Goal: Transaction & Acquisition: Book appointment/travel/reservation

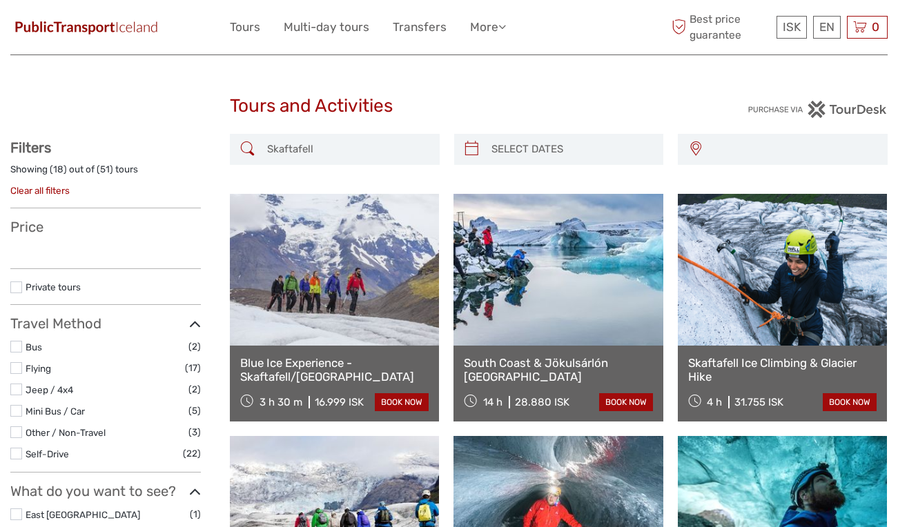
select select
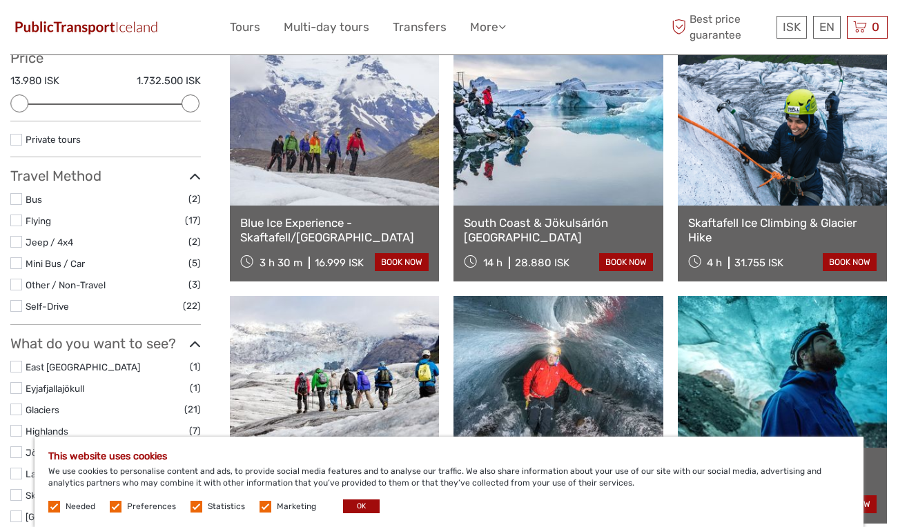
scroll to position [170, 0]
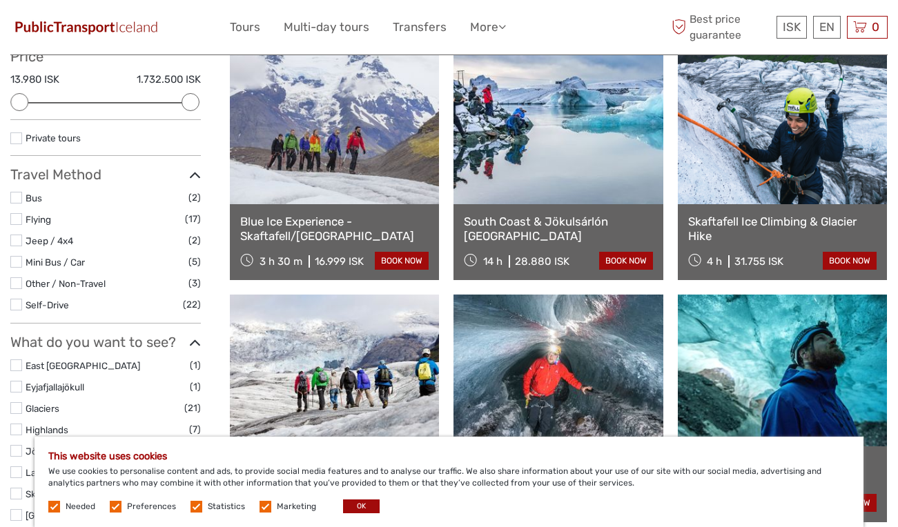
click at [278, 237] on link "Blue Ice Experience - Skaftafell/Vatnajökull" at bounding box center [334, 229] width 188 height 28
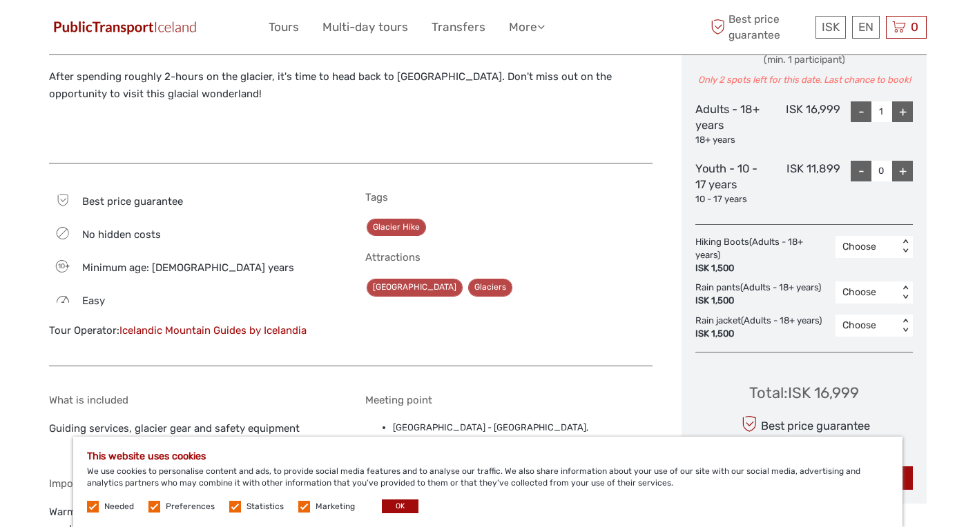
scroll to position [600, 0]
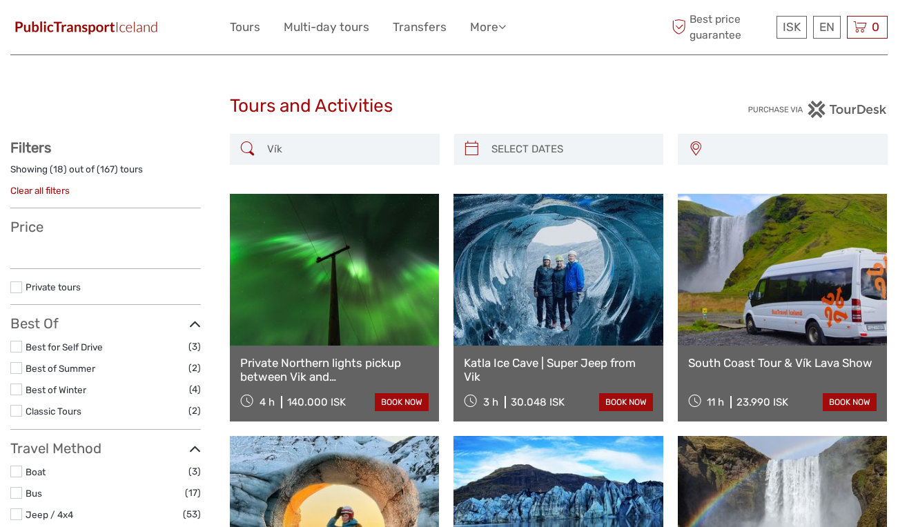
select select
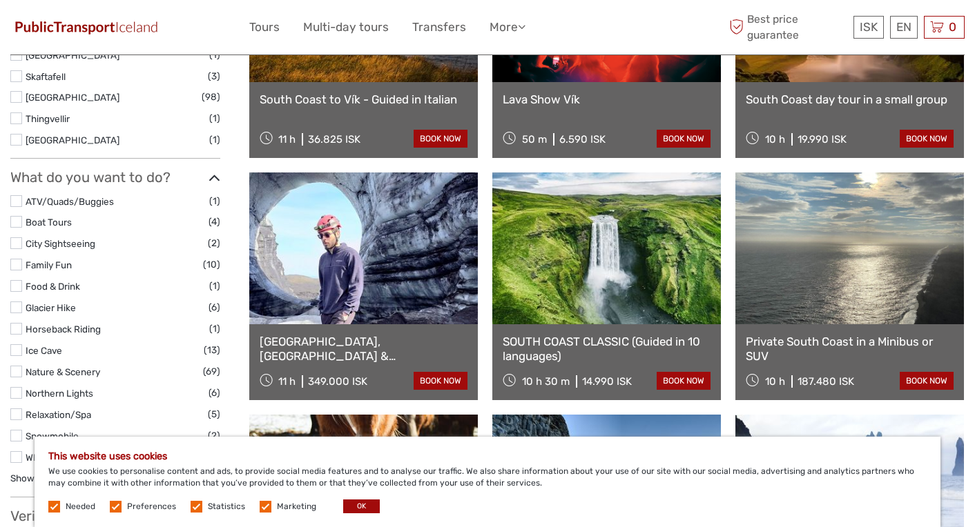
scroll to position [783, 0]
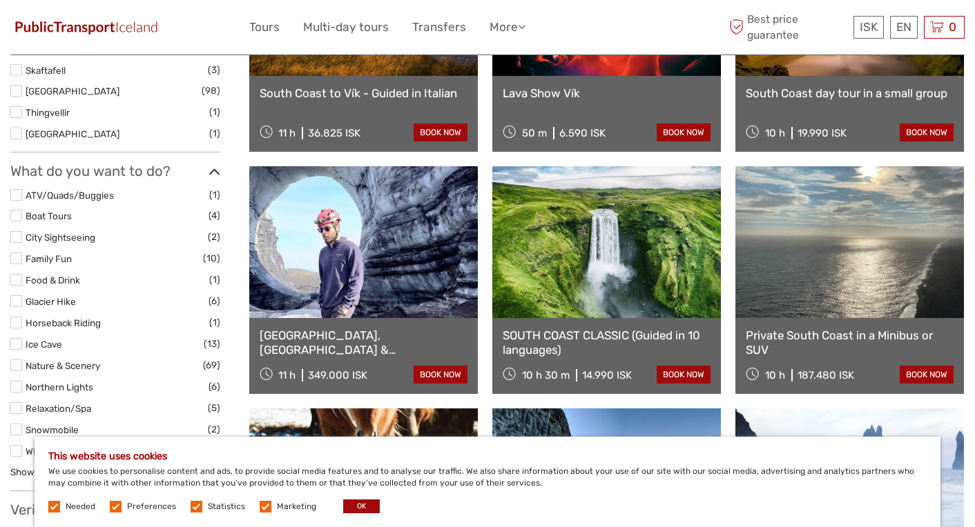
click at [353, 346] on link "[GEOGRAPHIC_DATA], [GEOGRAPHIC_DATA] & [GEOGRAPHIC_DATA] Private" at bounding box center [364, 343] width 208 height 28
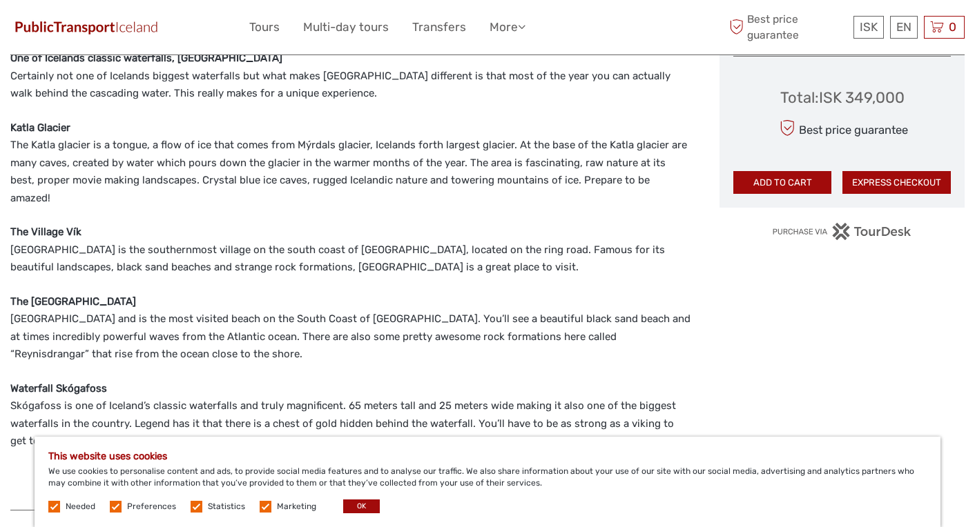
scroll to position [822, 0]
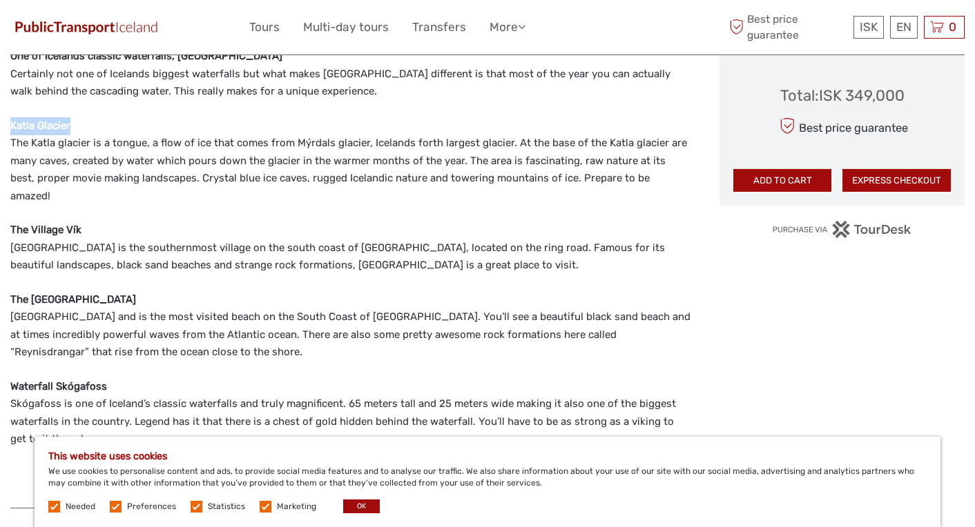
drag, startPoint x: 73, startPoint y: 107, endPoint x: 3, endPoint y: 108, distance: 69.7
click at [3, 107] on body "ISK ISK € $ £ EN English Español Deutsch Tours Multi-day tours Transfers More T…" at bounding box center [487, 489] width 975 height 2623
copy strong "Katla Glacier"
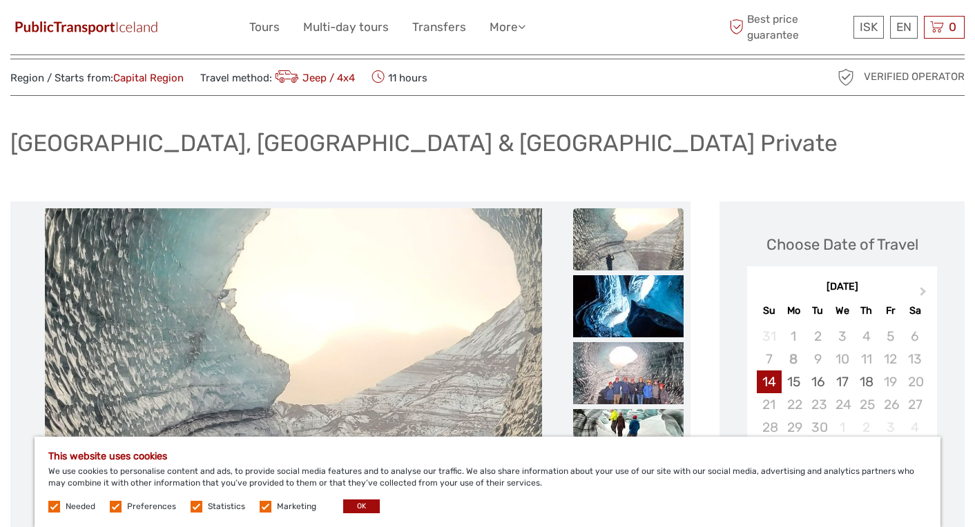
scroll to position [36, 0]
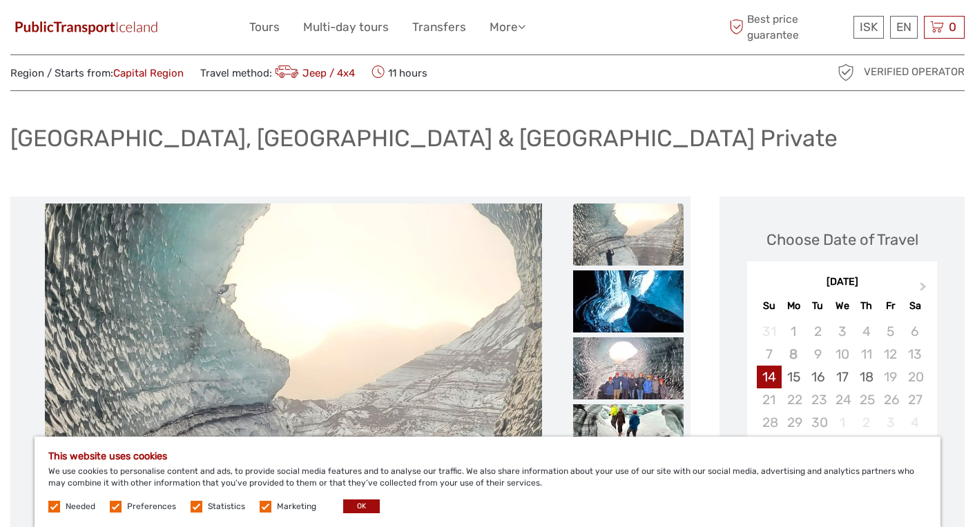
click at [648, 226] on img at bounding box center [628, 235] width 110 height 62
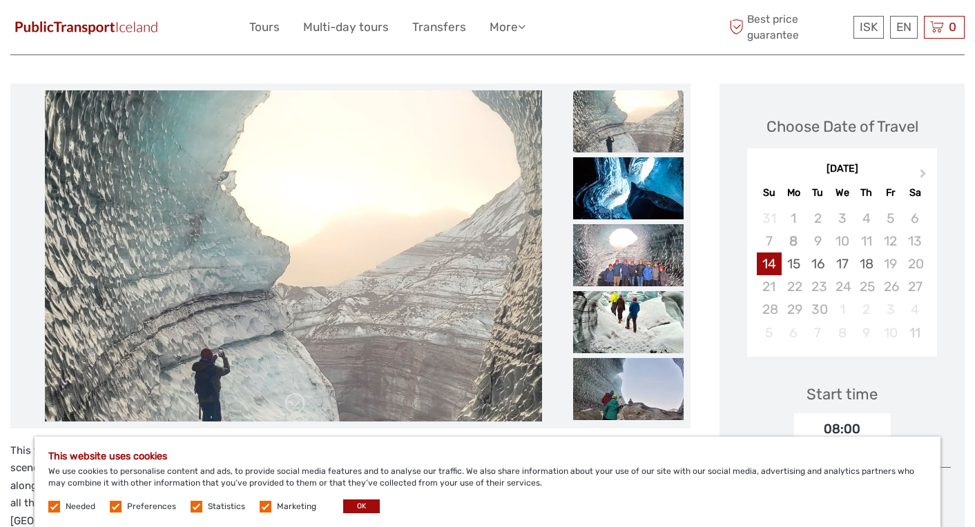
scroll to position [155, 0]
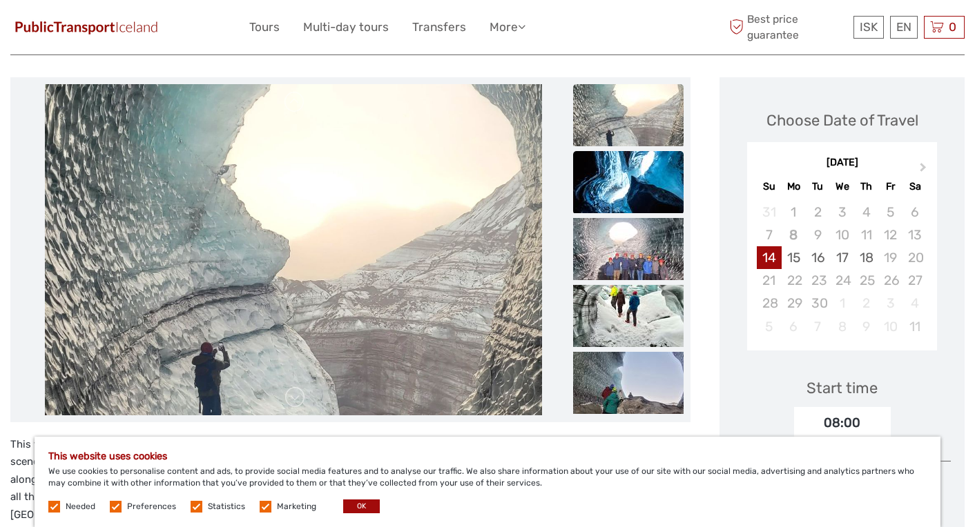
click at [643, 176] on img at bounding box center [628, 182] width 110 height 62
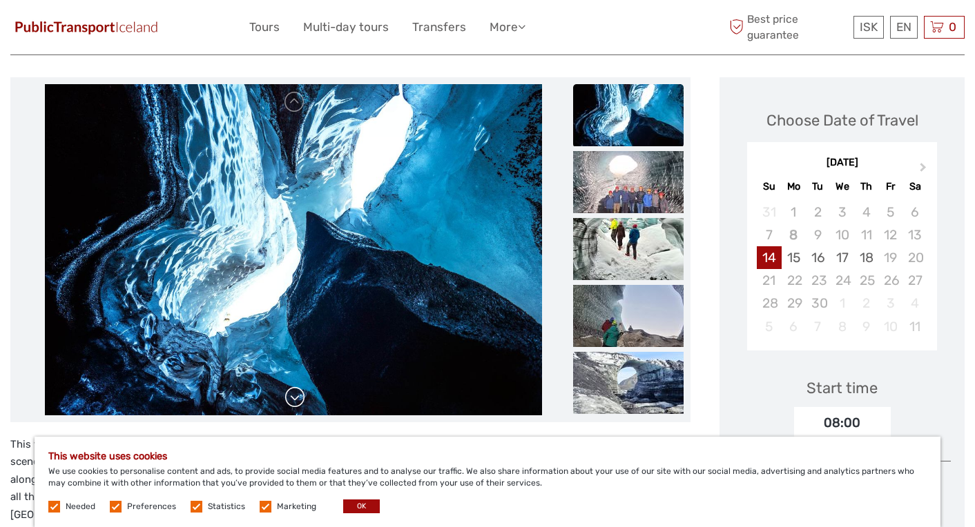
click at [300, 402] on link at bounding box center [295, 398] width 22 height 22
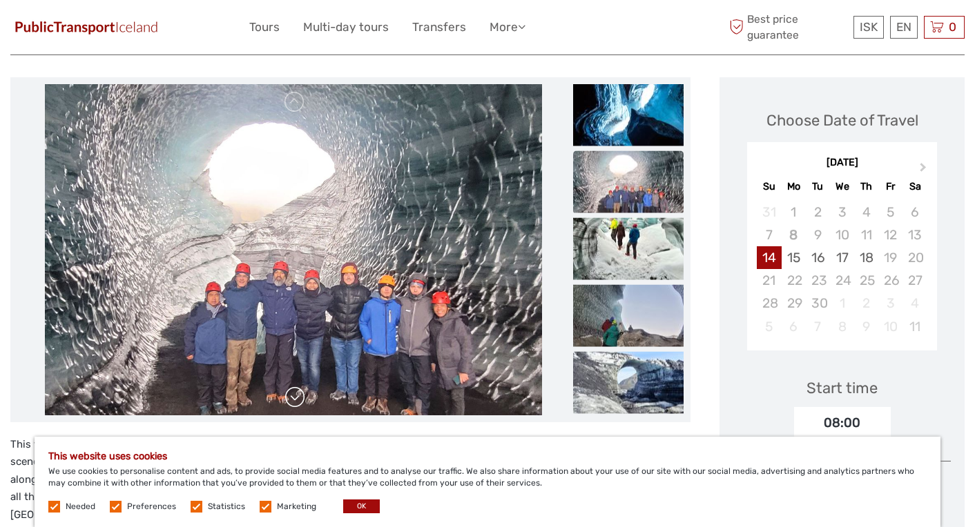
click at [300, 402] on link at bounding box center [295, 398] width 22 height 22
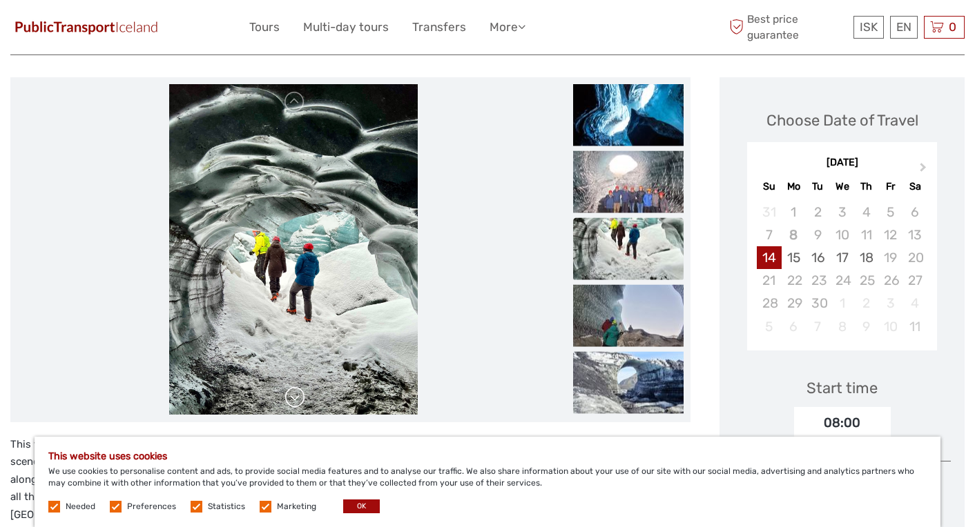
click at [300, 398] on link at bounding box center [295, 398] width 22 height 22
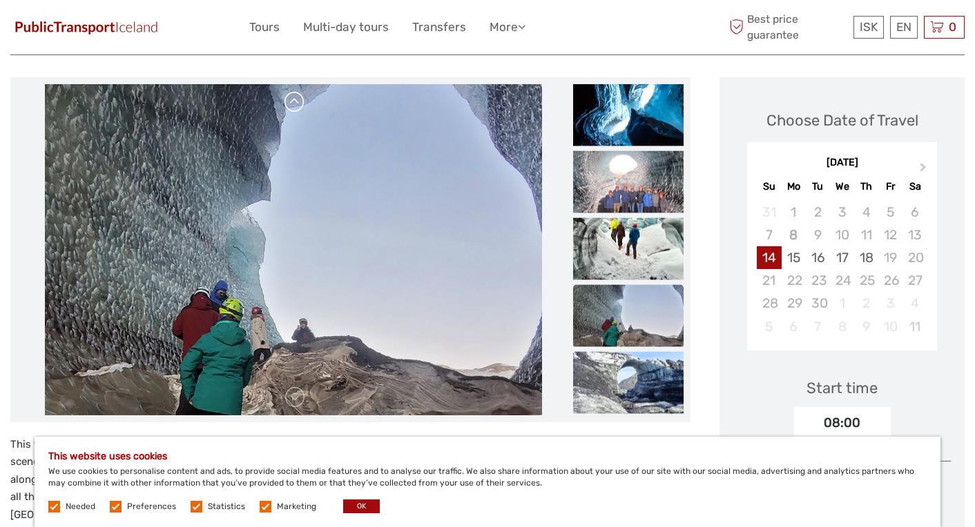
click at [299, 111] on link at bounding box center [295, 102] width 22 height 22
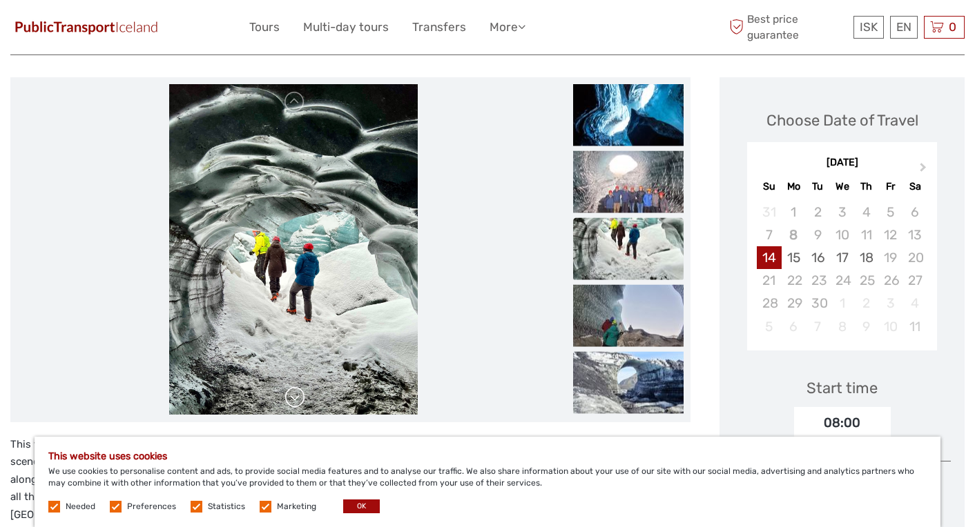
click at [292, 402] on link at bounding box center [295, 398] width 22 height 22
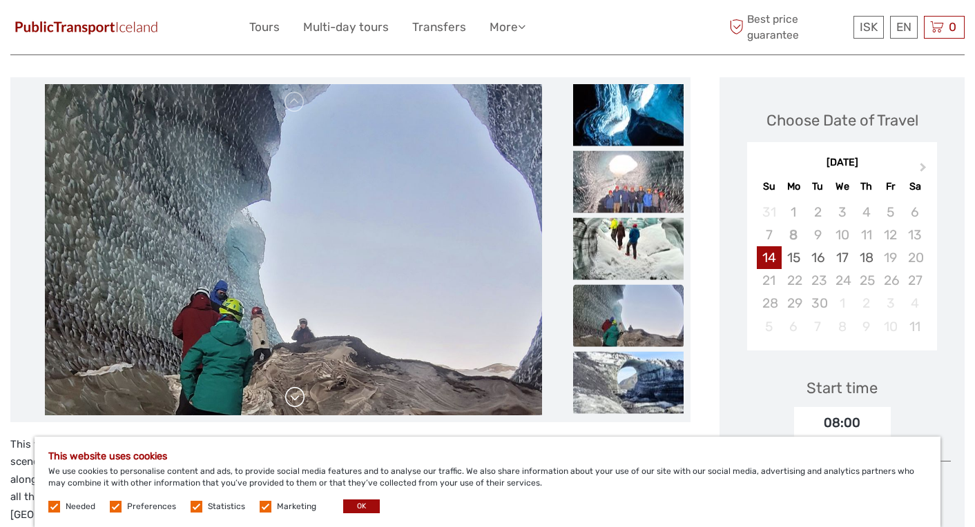
click at [292, 402] on link at bounding box center [295, 398] width 22 height 22
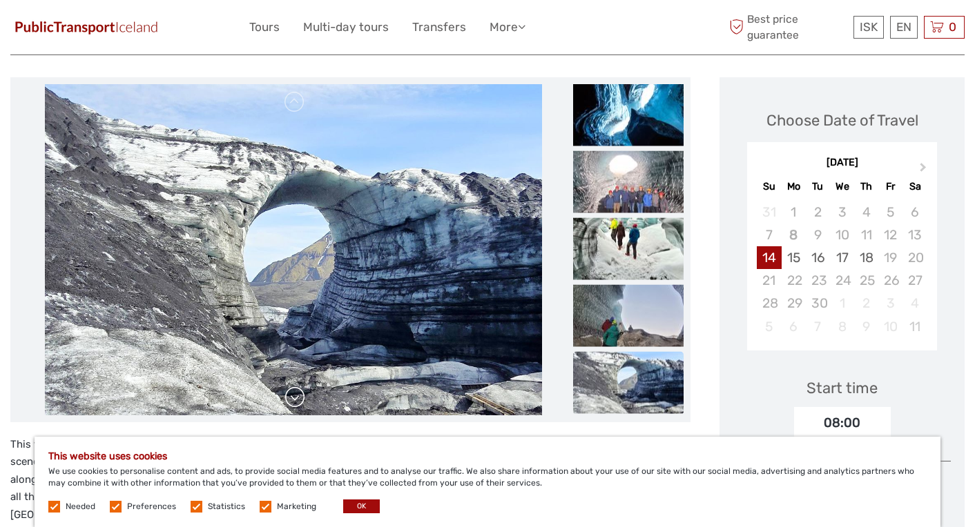
click at [292, 402] on link at bounding box center [295, 398] width 22 height 22
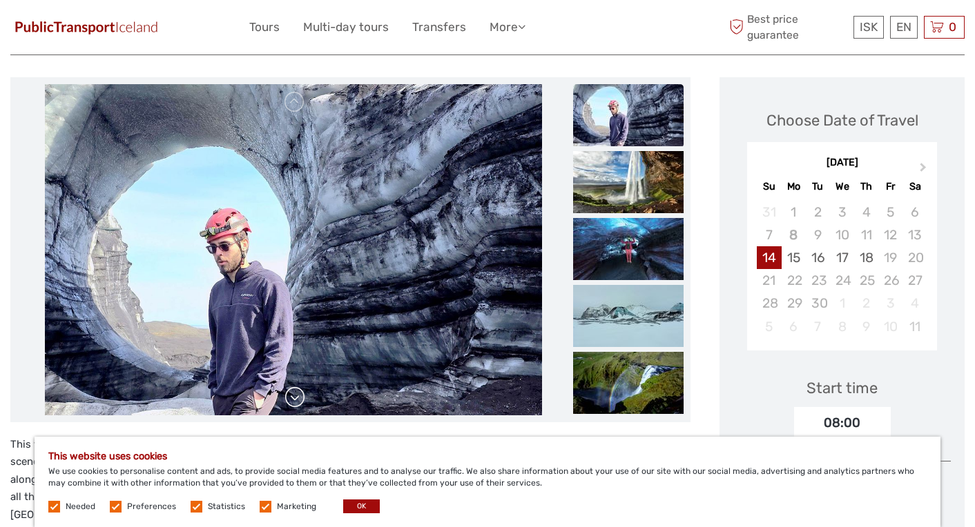
click at [292, 402] on link at bounding box center [295, 398] width 22 height 22
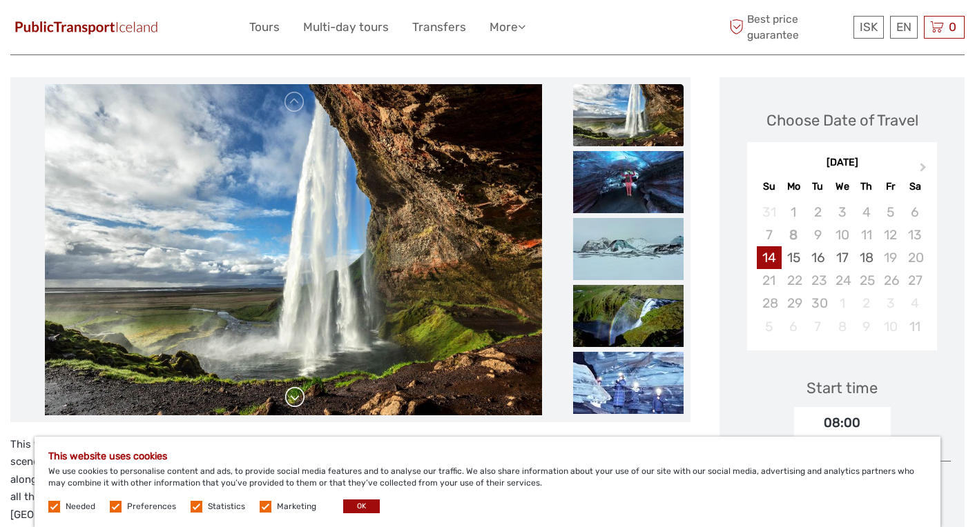
click at [295, 397] on link at bounding box center [295, 398] width 22 height 22
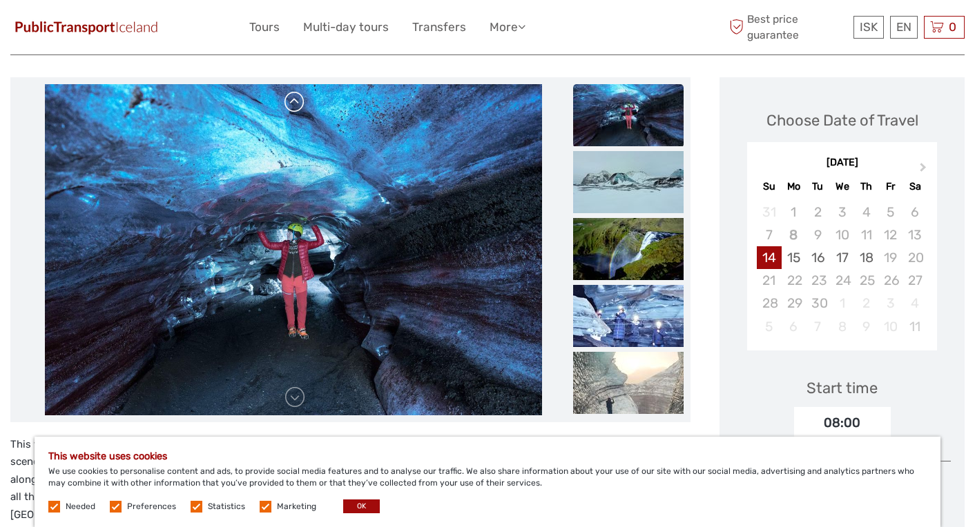
click at [297, 106] on link at bounding box center [295, 102] width 22 height 22
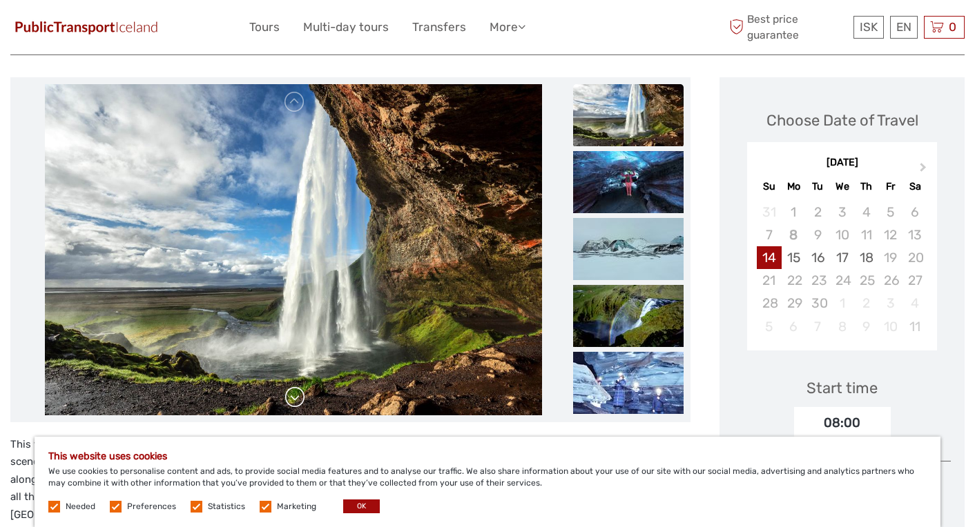
click at [297, 400] on link at bounding box center [295, 398] width 22 height 22
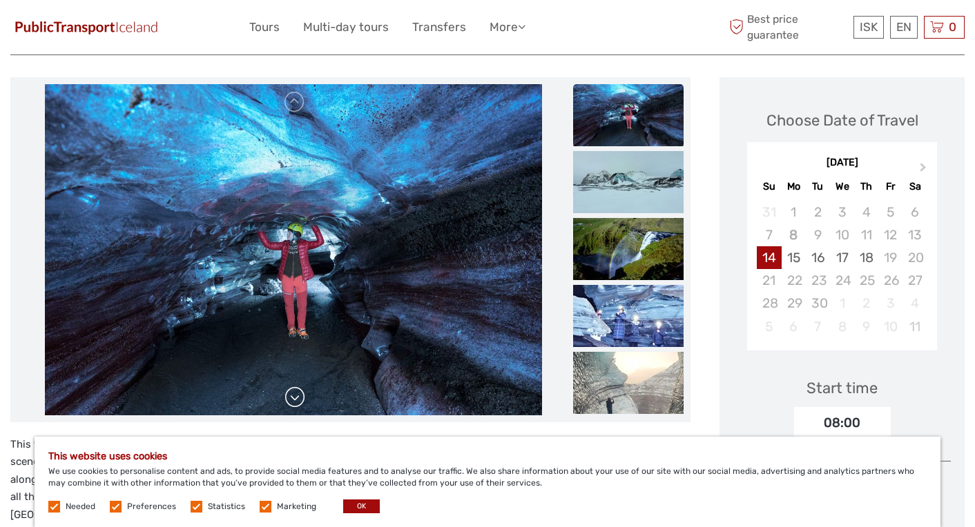
click at [297, 395] on link at bounding box center [295, 398] width 22 height 22
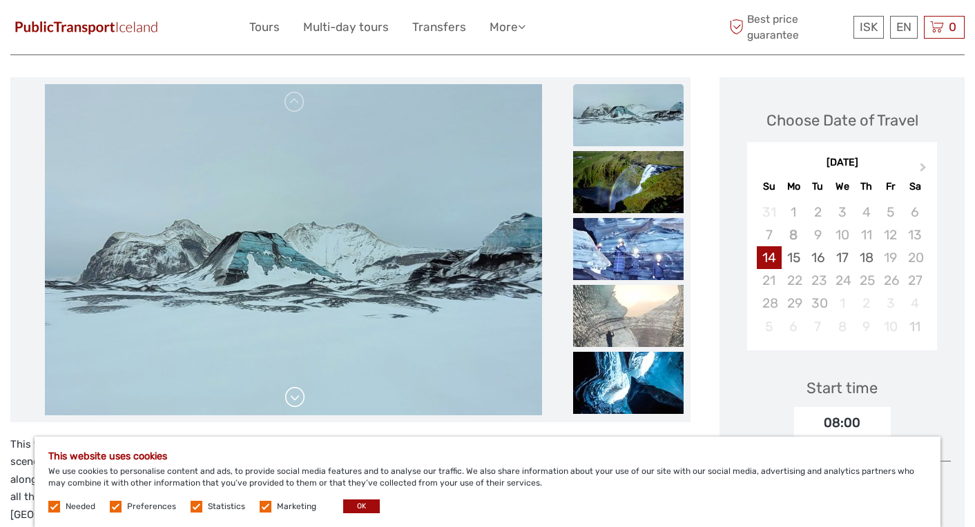
click at [297, 395] on link at bounding box center [295, 398] width 22 height 22
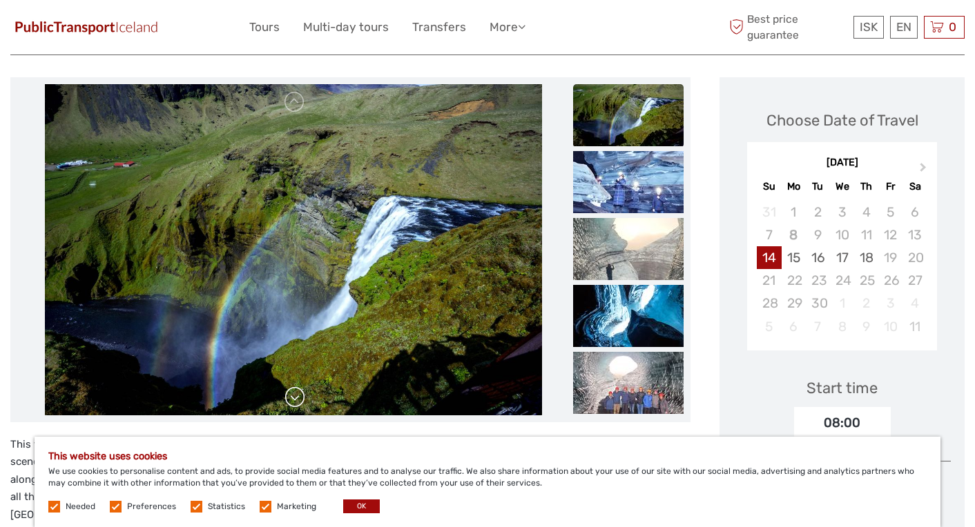
click at [297, 395] on link at bounding box center [295, 398] width 22 height 22
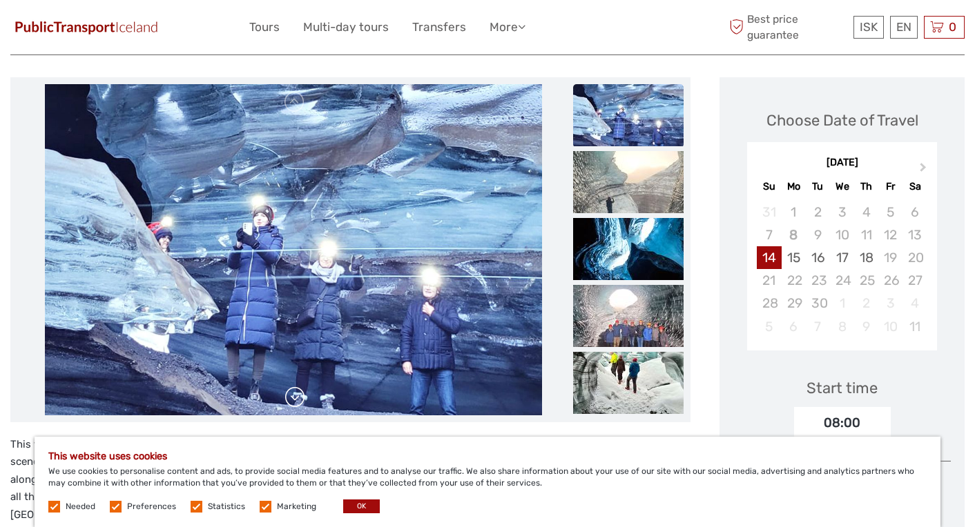
click at [297, 395] on link at bounding box center [295, 398] width 22 height 22
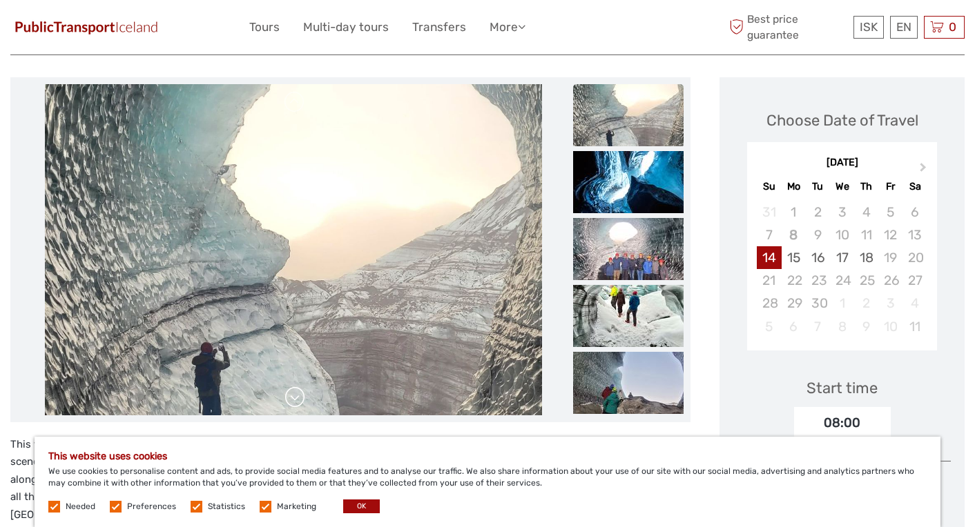
click at [297, 395] on link at bounding box center [295, 398] width 22 height 22
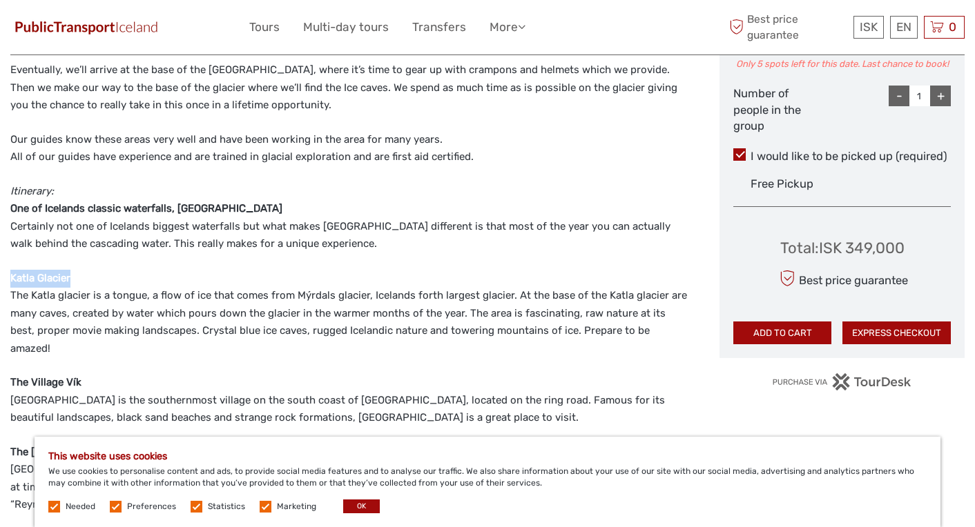
scroll to position [682, 0]
